Goal: Book appointment/travel/reservation

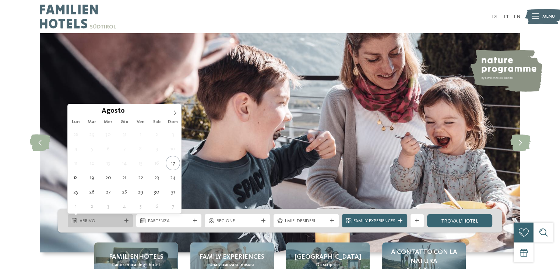
click at [128, 217] on div "Arrivo" at bounding box center [100, 220] width 65 height 13
drag, startPoint x: 82, startPoint y: 181, endPoint x: 78, endPoint y: 180, distance: 4.3
click at [78, 180] on div "28 29 30 31 1 2 3 4 5 6 7 8 9 10 11 12 13 14 15 16 17 18 19 20 21 22 23 24 25 2…" at bounding box center [124, 170] width 113 height 86
type div "[DATE]"
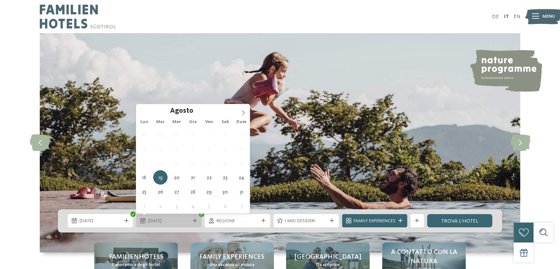
click at [166, 216] on div "19.08.2025" at bounding box center [168, 220] width 65 height 13
type div "[DATE]"
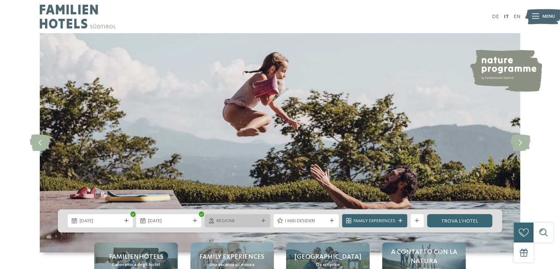
click at [252, 221] on span "Regione" at bounding box center [237, 220] width 42 height 7
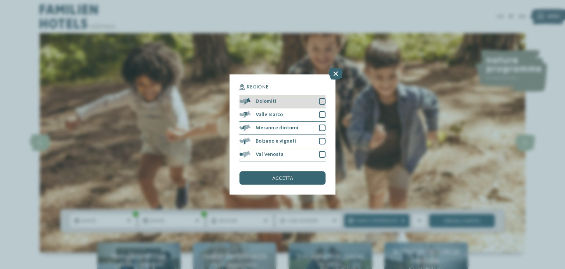
click at [322, 103] on div at bounding box center [322, 101] width 7 height 7
click at [291, 177] on span "accetta" at bounding box center [282, 178] width 21 height 5
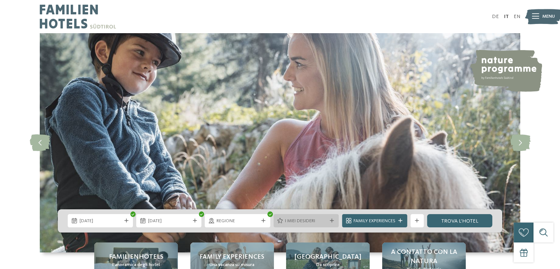
click at [292, 218] on span "I miei desideri" at bounding box center [306, 220] width 42 height 7
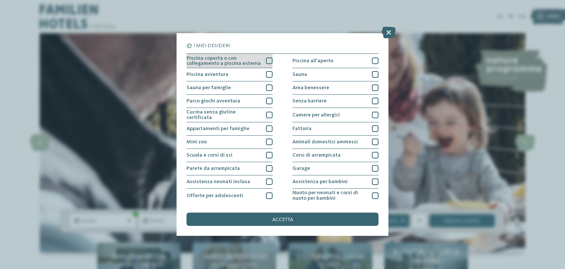
click at [267, 65] on div "Piscina coperta o con collegamento a piscina esterna" at bounding box center [230, 61] width 86 height 14
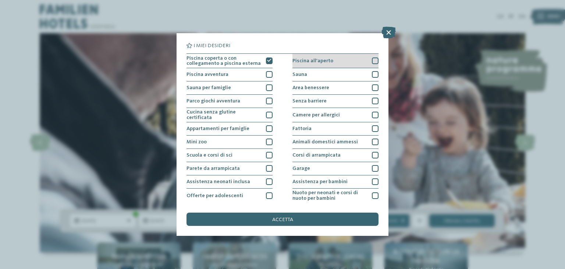
drag, startPoint x: 381, startPoint y: 58, endPoint x: 368, endPoint y: 62, distance: 13.0
click at [368, 62] on div "I miei desideri Piscina coperta o con collegamento a piscina esterna Piscina al…" at bounding box center [283, 134] width 212 height 202
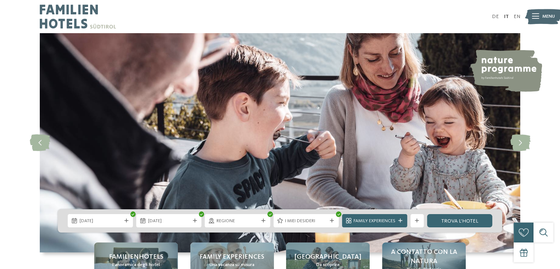
click at [368, 62] on img at bounding box center [280, 142] width 480 height 219
click at [310, 215] on div "I miei desideri" at bounding box center [305, 220] width 65 height 13
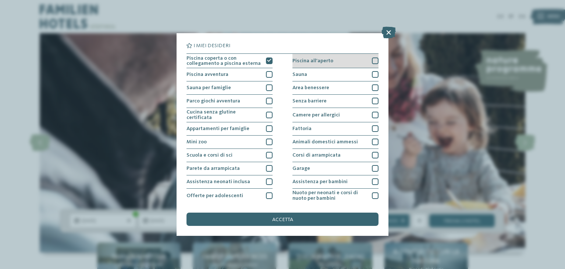
click at [372, 61] on div at bounding box center [375, 60] width 7 height 7
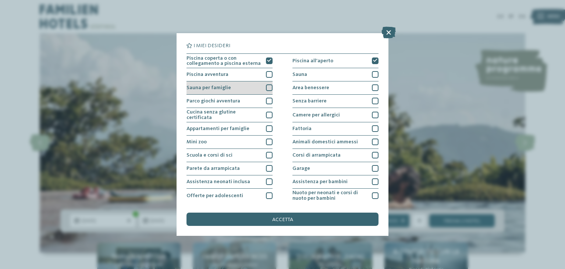
click at [269, 88] on div at bounding box center [269, 87] width 7 height 7
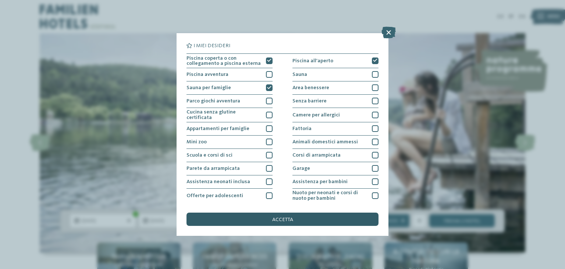
click at [293, 216] on div "accetta" at bounding box center [283, 218] width 192 height 13
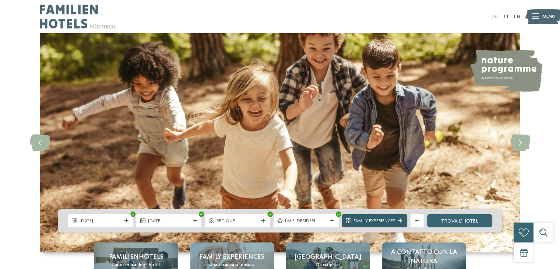
click at [399, 219] on icon at bounding box center [400, 221] width 4 height 4
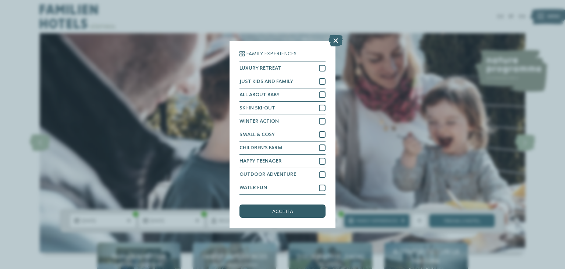
click at [279, 209] on span "accetta" at bounding box center [282, 211] width 21 height 5
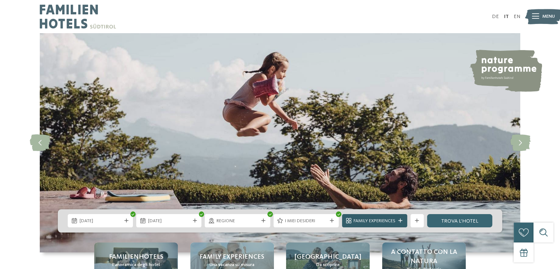
click at [399, 222] on icon at bounding box center [400, 221] width 4 height 4
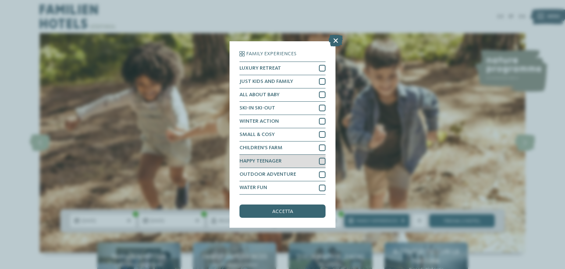
click at [322, 164] on div "HAPPY TEENAGER" at bounding box center [283, 161] width 86 height 13
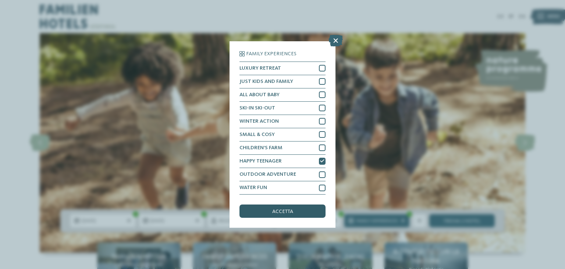
click at [292, 209] on span "accetta" at bounding box center [282, 211] width 21 height 5
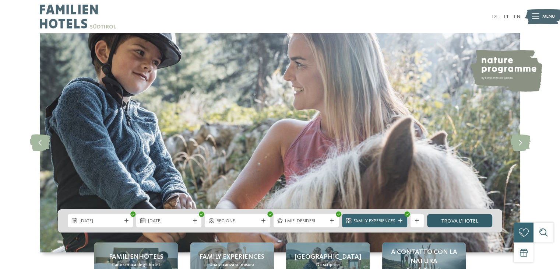
click at [459, 222] on link "trova l’hotel" at bounding box center [459, 220] width 65 height 13
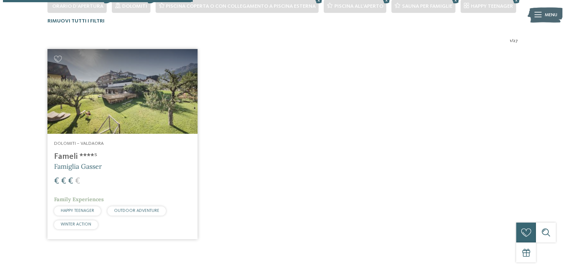
scroll to position [213, 0]
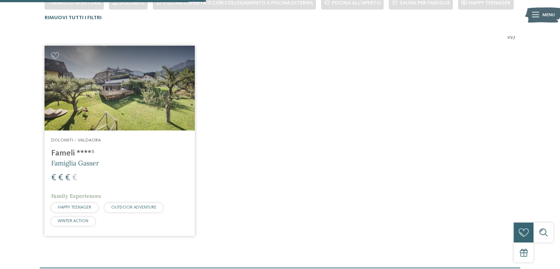
click at [66, 160] on span "Famiglia Gasser" at bounding box center [75, 163] width 48 height 8
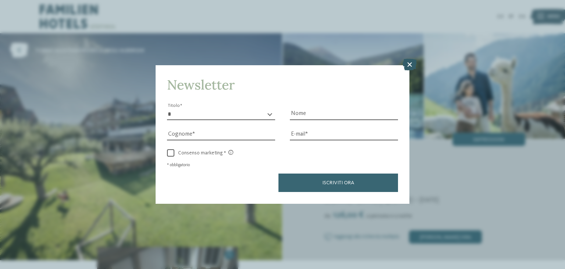
click at [410, 63] on icon at bounding box center [410, 65] width 14 height 12
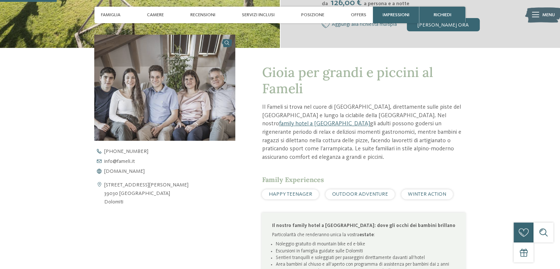
scroll to position [226, 0]
